Goal: Navigation & Orientation: Understand site structure

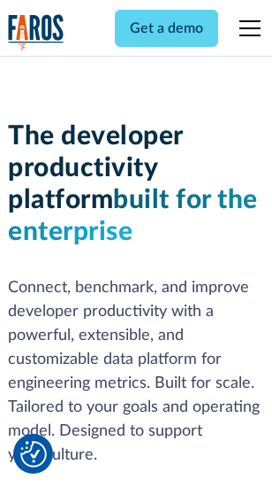
scroll to position [266, 0]
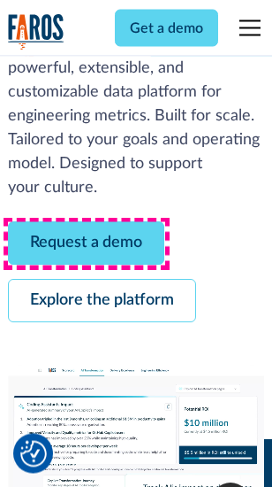
click at [87, 244] on link "Request a demo" at bounding box center [86, 243] width 157 height 43
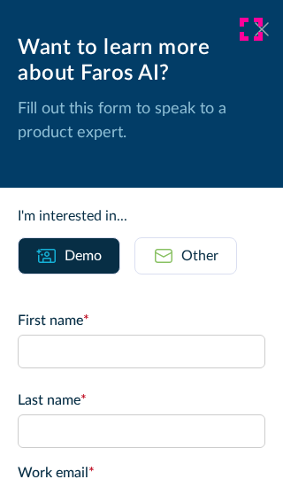
click at [255, 29] on icon at bounding box center [262, 28] width 14 height 13
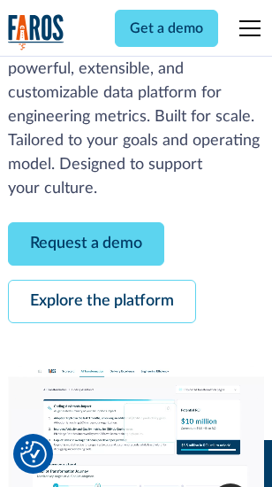
scroll to position [324, 0]
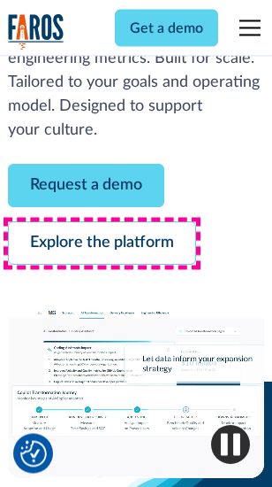
click at [102, 244] on link "Explore the platform" at bounding box center [102, 243] width 188 height 43
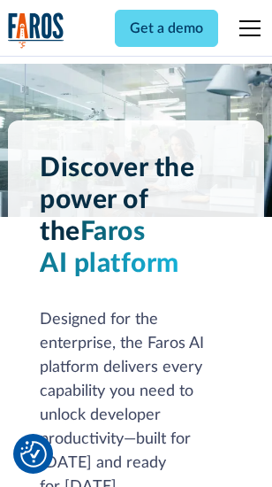
scroll to position [13485, 0]
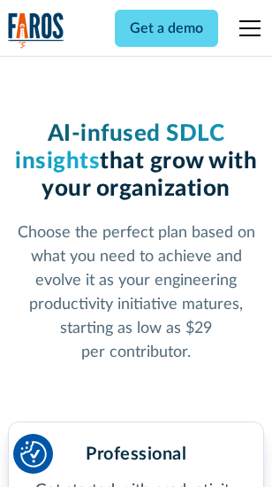
scroll to position [2812, 0]
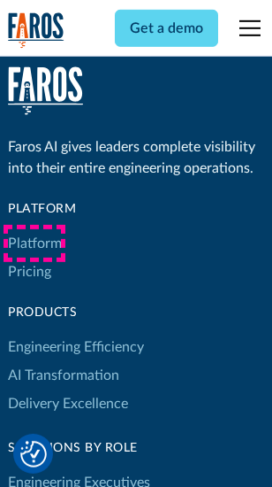
click at [35, 243] on link "Platform" at bounding box center [35, 243] width 54 height 28
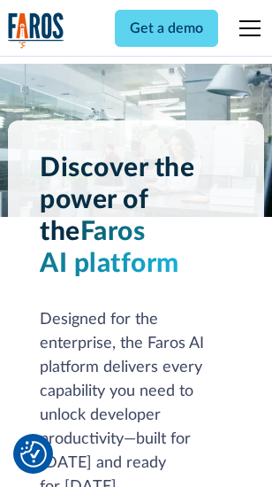
scroll to position [14053, 0]
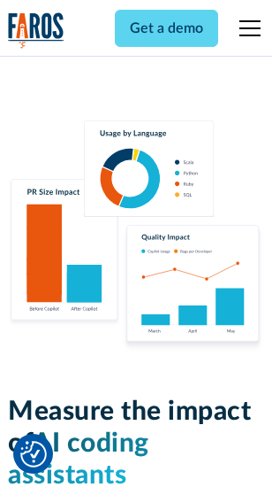
scroll to position [11053, 0]
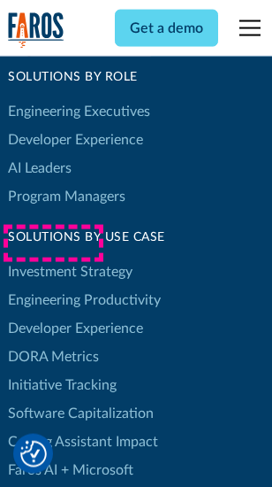
click at [53, 342] on link "DORA Metrics" at bounding box center [53, 356] width 91 height 28
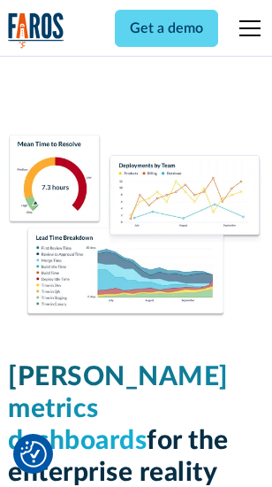
scroll to position [7840, 0]
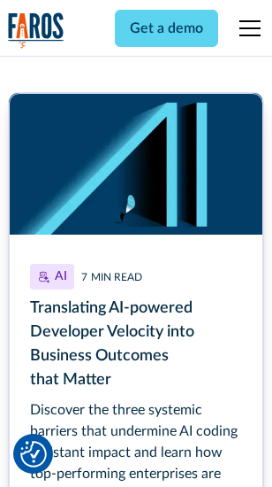
scroll to position [7931, 0]
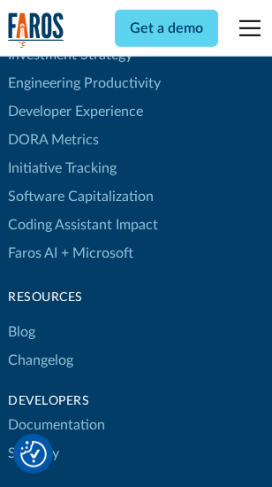
click at [41, 346] on link "Changelog" at bounding box center [40, 360] width 65 height 28
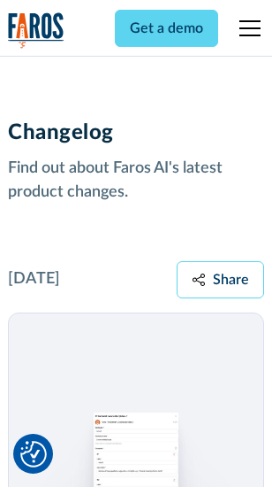
scroll to position [21703, 0]
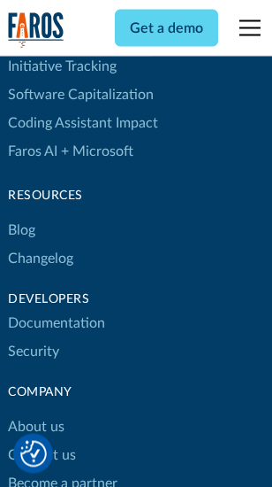
click at [35, 413] on link "About us" at bounding box center [36, 427] width 57 height 28
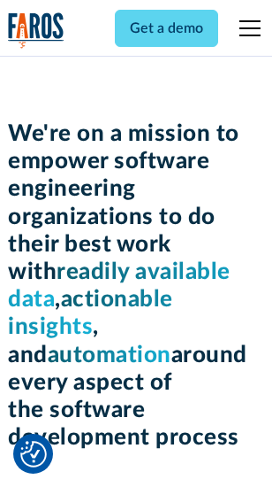
scroll to position [6126, 0]
